Goal: Navigation & Orientation: Find specific page/section

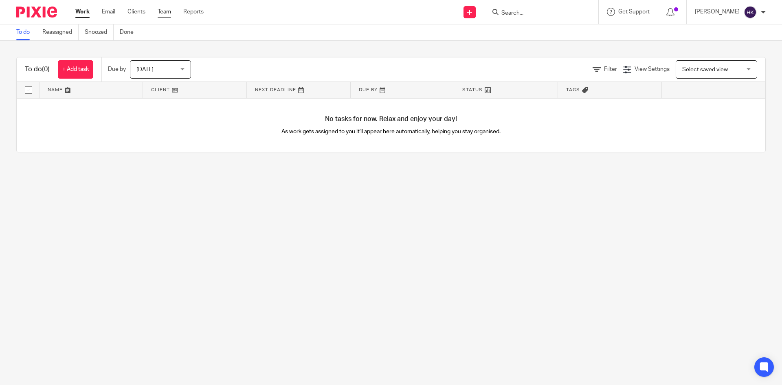
click at [161, 13] on link "Team" at bounding box center [164, 12] width 13 height 8
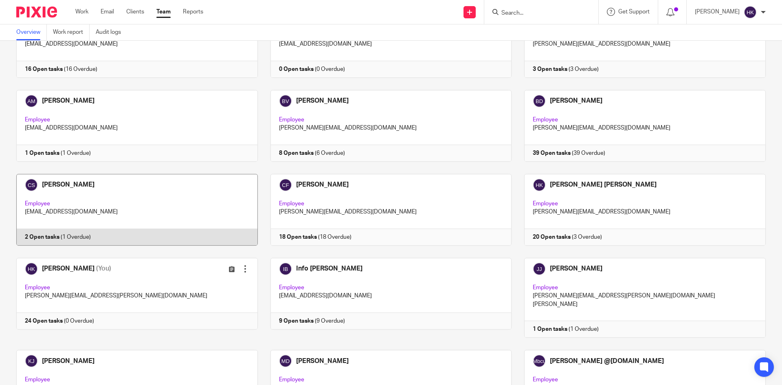
scroll to position [122, 0]
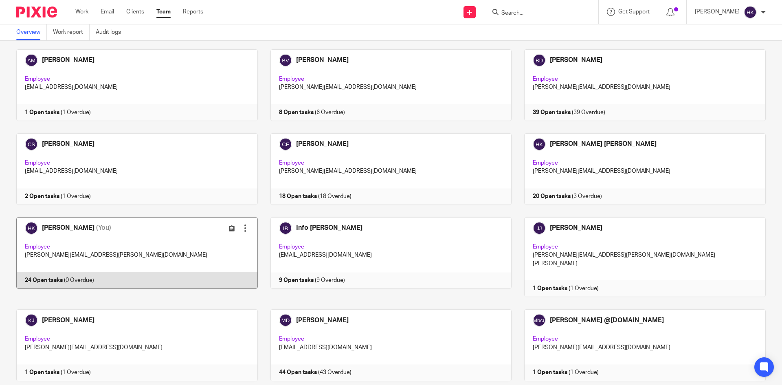
click at [91, 270] on link at bounding box center [131, 257] width 254 height 80
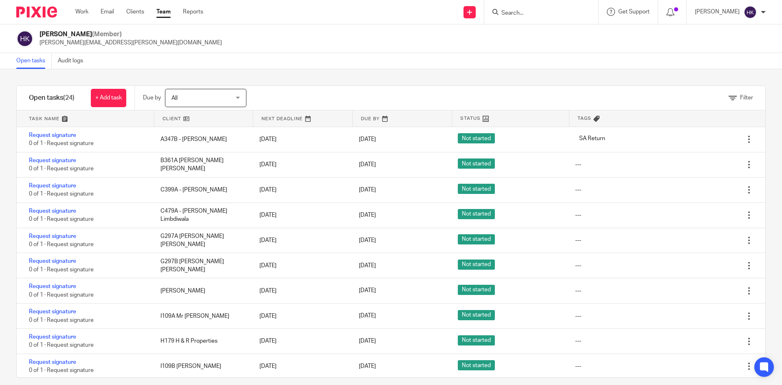
click at [44, 17] on img at bounding box center [36, 12] width 41 height 11
